Goal: Task Accomplishment & Management: Complete application form

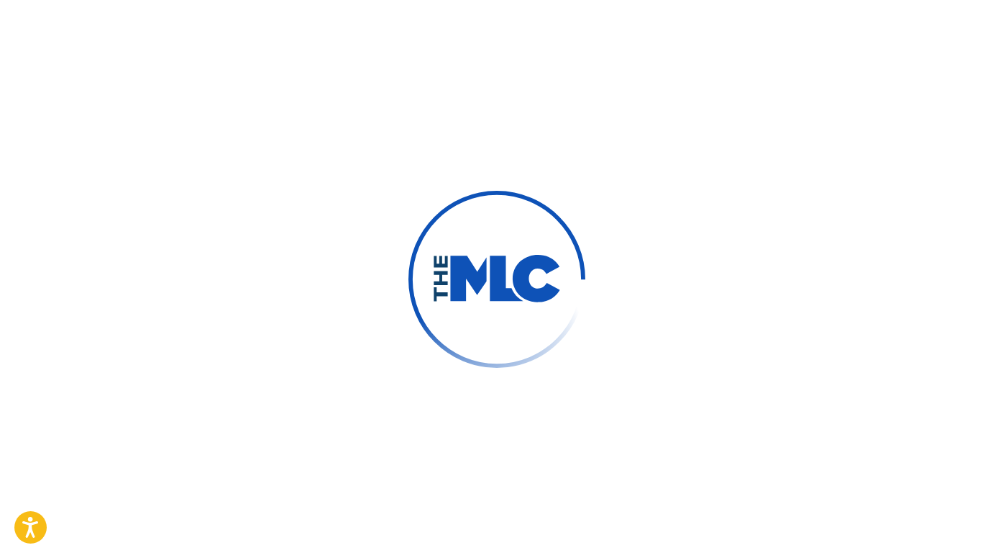
scroll to position [58, 0]
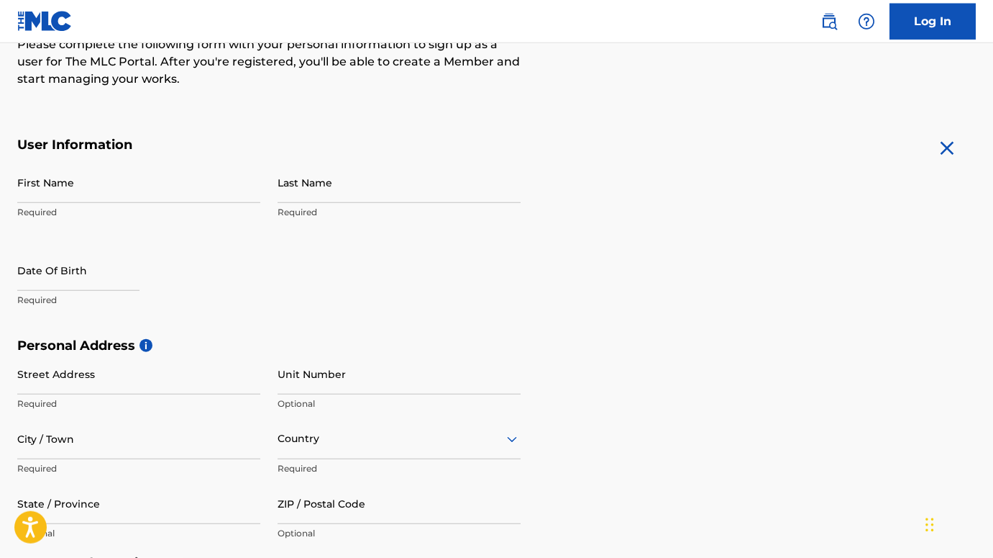
scroll to position [183, 0]
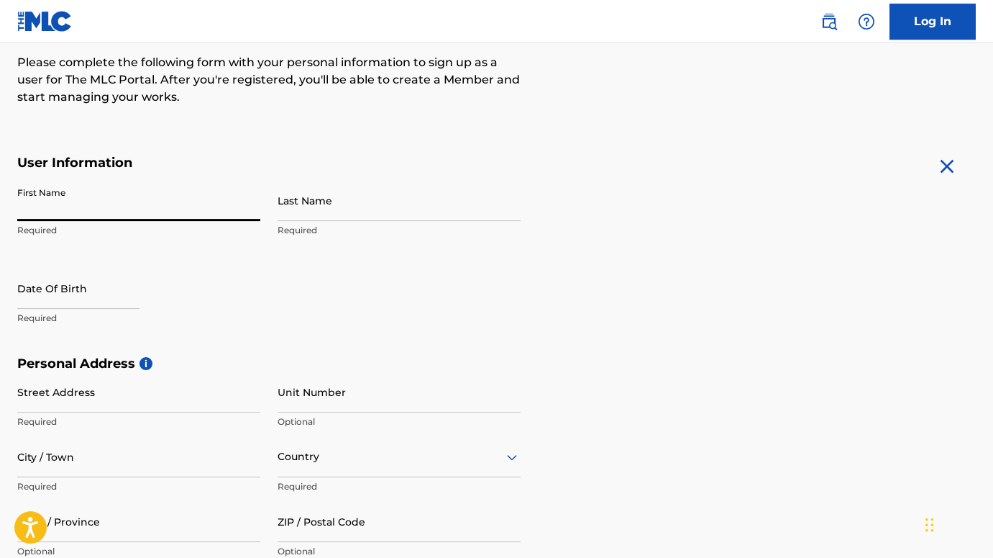
click at [83, 206] on input "First Name" at bounding box center [138, 200] width 243 height 41
type input "[PERSON_NAME]"
click at [181, 317] on p "Required" at bounding box center [138, 317] width 243 height 13
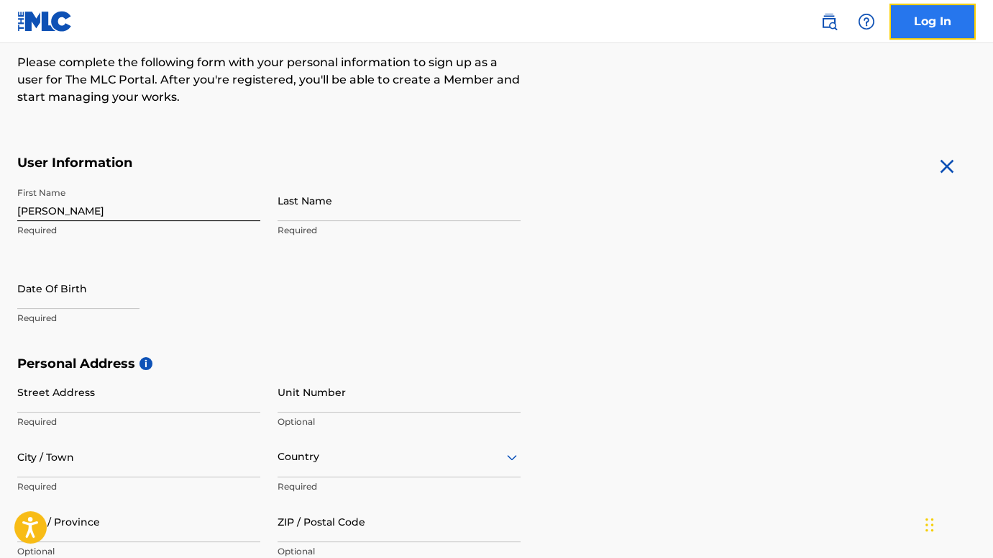
click at [930, 23] on link "Log In" at bounding box center [933, 22] width 86 height 36
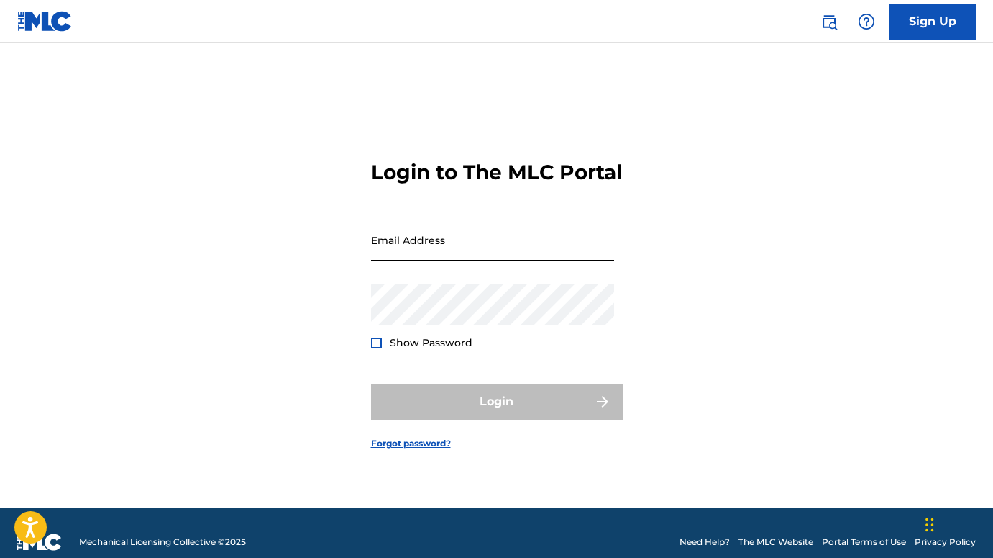
click at [406, 260] on input "Email Address" at bounding box center [492, 239] width 243 height 41
type input "[EMAIL_ADDRESS][DOMAIN_NAME]"
